Goal: Navigation & Orientation: Find specific page/section

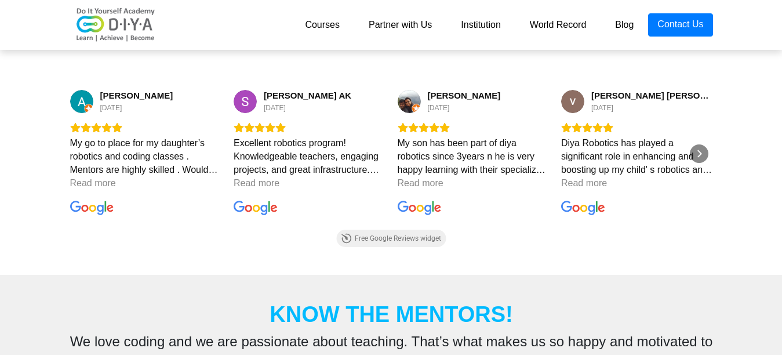
scroll to position [4127, 0]
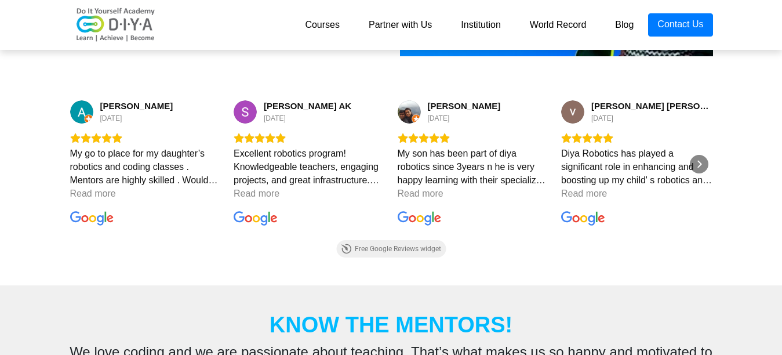
click at [487, 22] on link "Institution" at bounding box center [480, 24] width 68 height 23
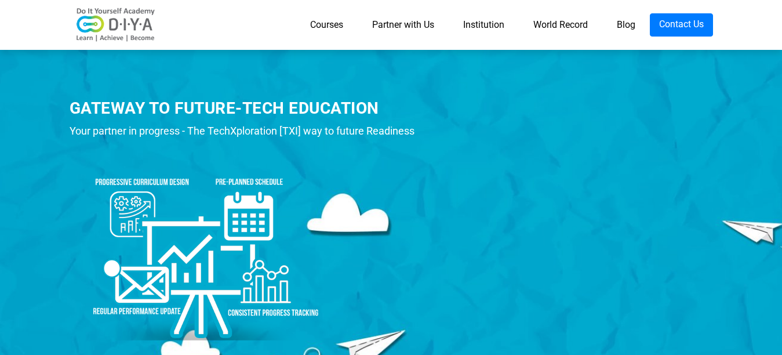
click at [542, 28] on link "World Record" at bounding box center [560, 24] width 83 height 23
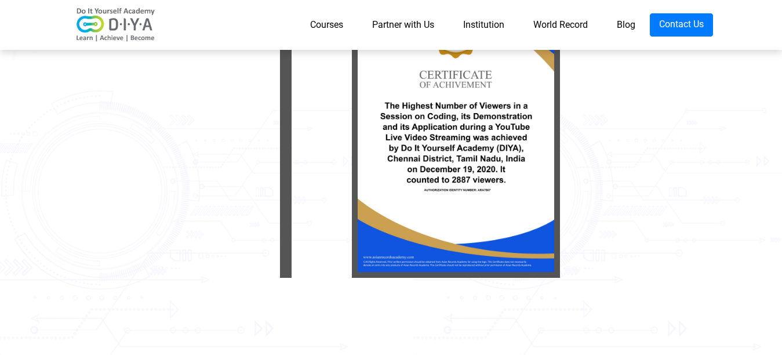
scroll to position [278, 0]
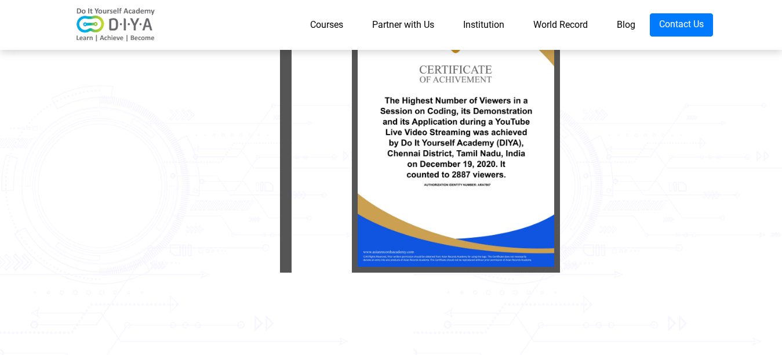
click at [628, 23] on link "Blog" at bounding box center [626, 24] width 48 height 23
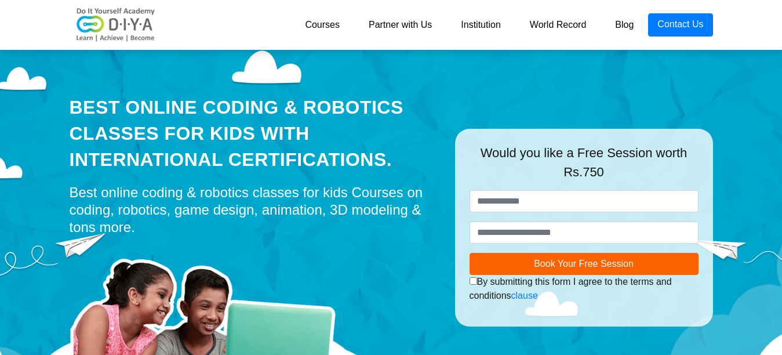
click at [329, 24] on link "Courses" at bounding box center [322, 24] width 64 height 23
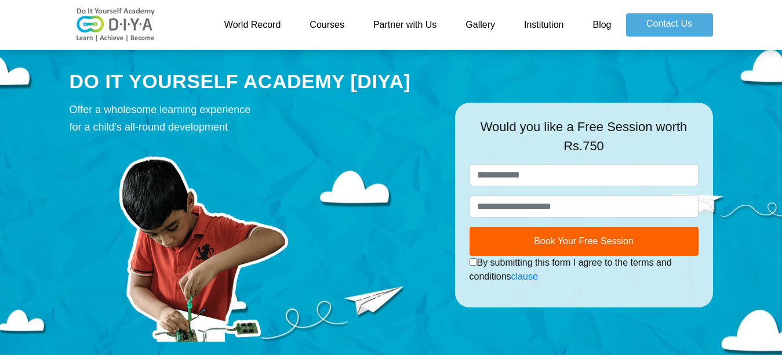
click at [327, 21] on link "Courses" at bounding box center [327, 24] width 64 height 23
click at [325, 25] on link "Courses" at bounding box center [327, 24] width 64 height 23
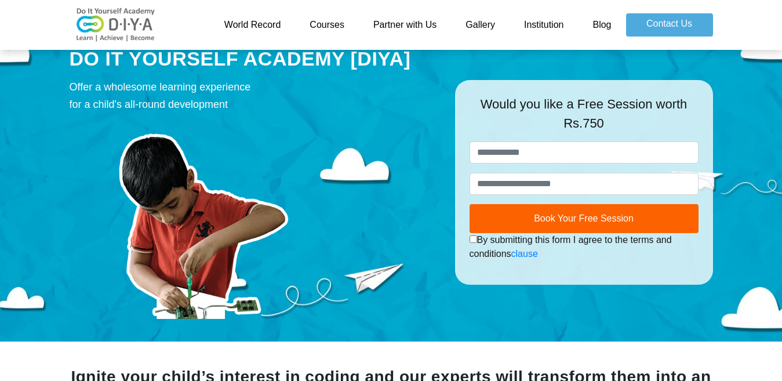
scroll to position [13, 0]
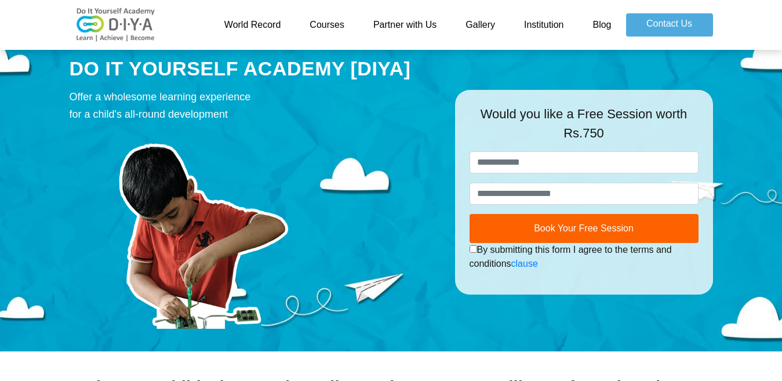
click at [715, 12] on div "World Record Courses Partner with Us Gallery Institution Blog Contact Us" at bounding box center [391, 25] width 661 height 41
